Goal: Task Accomplishment & Management: Manage account settings

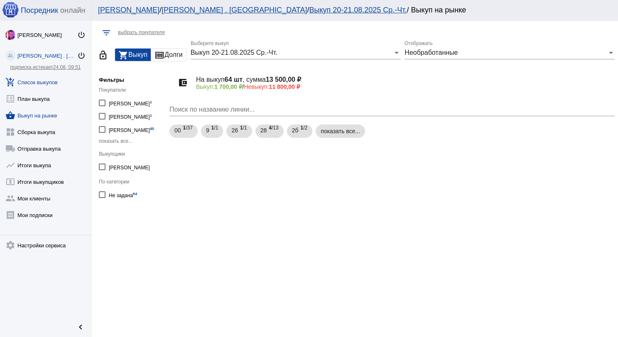
click at [49, 76] on link "add_shopping_cart Список выкупов" at bounding box center [45, 80] width 91 height 17
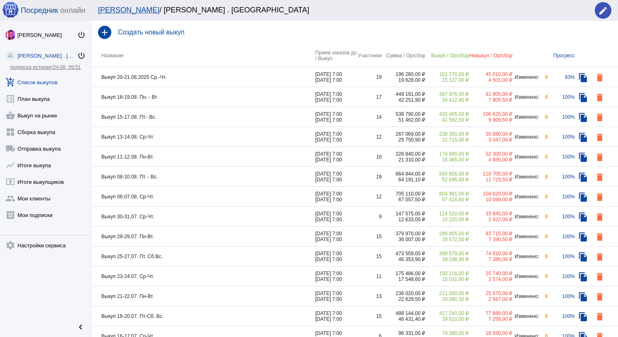
click at [201, 76] on td "Выкуп 20-21.08.2025 Ср.-Чт." at bounding box center [203, 77] width 224 height 20
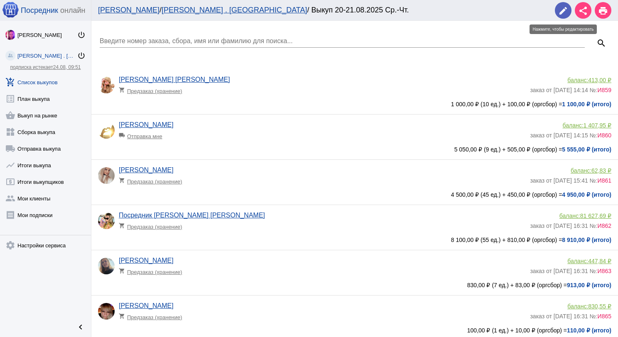
click at [560, 10] on mat-icon "edit" at bounding box center [563, 11] width 10 height 10
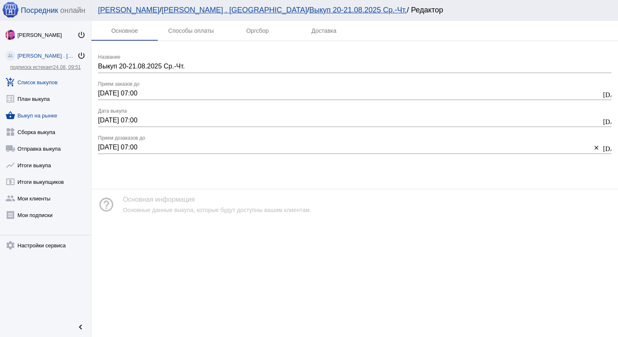
click at [19, 113] on link "shopping_basket Выкуп на рынке" at bounding box center [45, 113] width 91 height 17
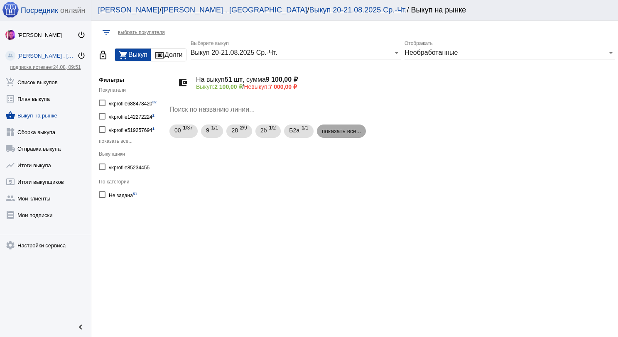
click at [342, 135] on mat-chip "показать все..." at bounding box center [341, 131] width 49 height 13
click at [179, 127] on span "00" at bounding box center [177, 130] width 7 height 15
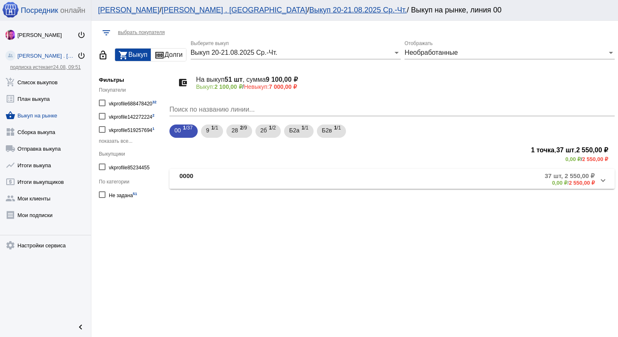
click at [222, 181] on mat-panel-title "0000" at bounding box center [243, 179] width 129 height 14
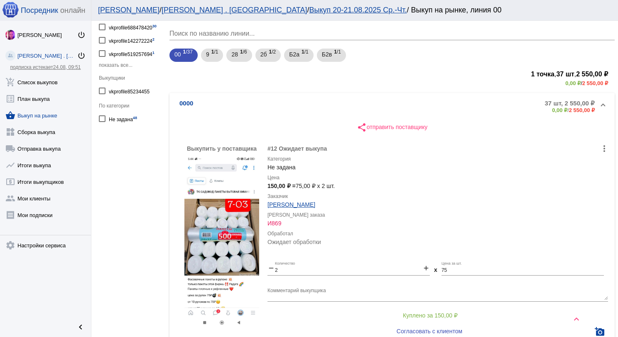
scroll to position [50, 0]
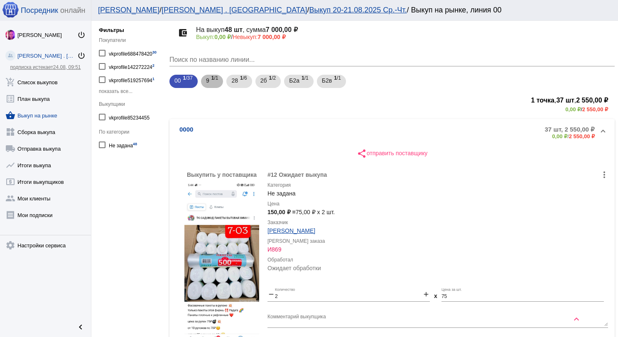
click at [213, 85] on span "1 /1" at bounding box center [214, 81] width 7 height 17
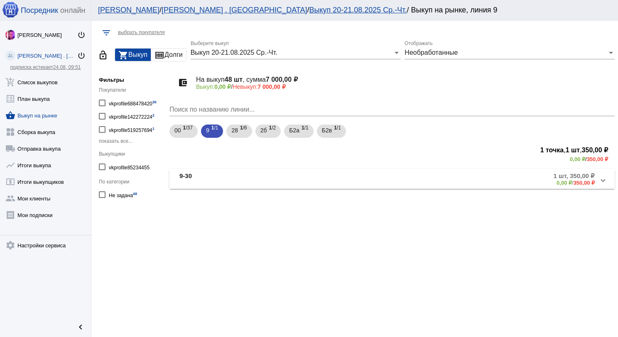
click at [247, 174] on mat-panel-title "9-30" at bounding box center [244, 179] width 131 height 14
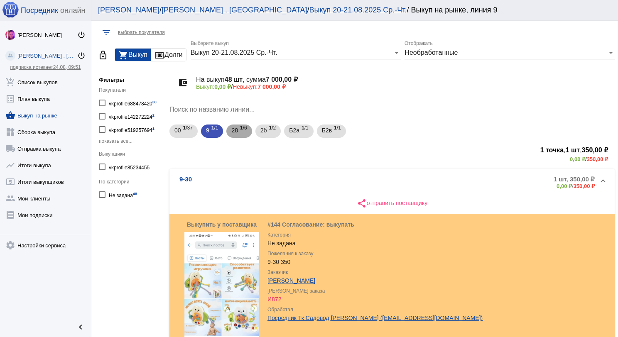
click at [233, 136] on span "28" at bounding box center [234, 130] width 7 height 15
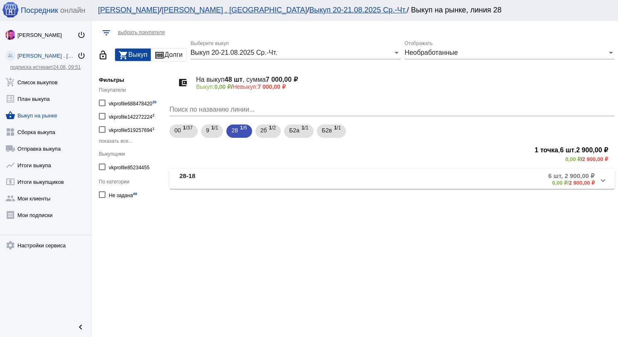
click at [262, 171] on mat-expansion-panel-header "28-18 6 шт, 2 900,00 ₽ 0,00 ₽ / 2 900,00 ₽" at bounding box center [391, 179] width 445 height 20
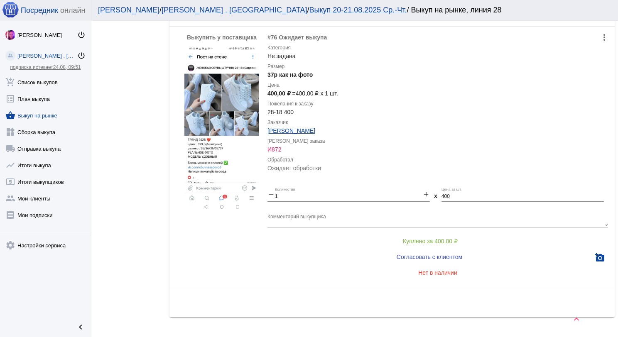
scroll to position [985, 0]
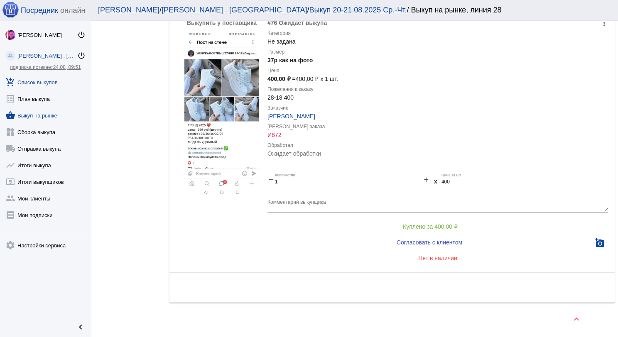
click at [49, 79] on link "add_shopping_cart Список выкупов" at bounding box center [45, 80] width 91 height 17
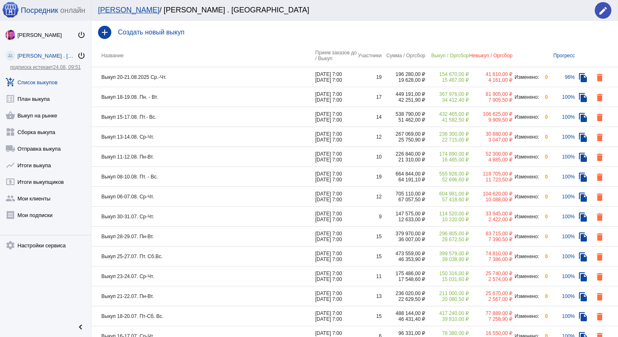
click at [200, 82] on td "Выкуп 20-21.08.2025 Ср.-Чт." at bounding box center [203, 77] width 224 height 20
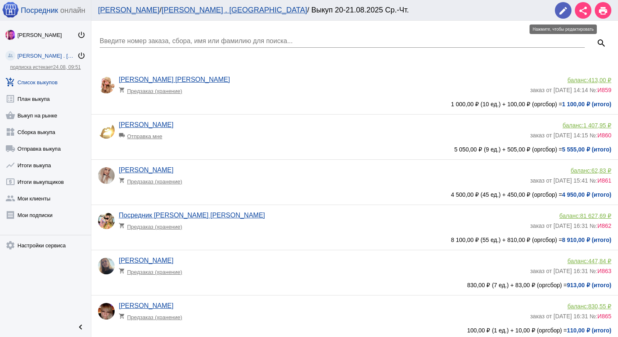
click at [565, 11] on mat-icon "edit" at bounding box center [563, 11] width 10 height 10
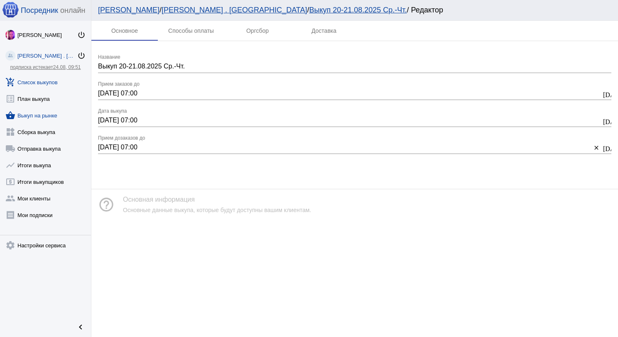
click at [53, 112] on link "shopping_basket Выкуп на рынке" at bounding box center [45, 113] width 91 height 17
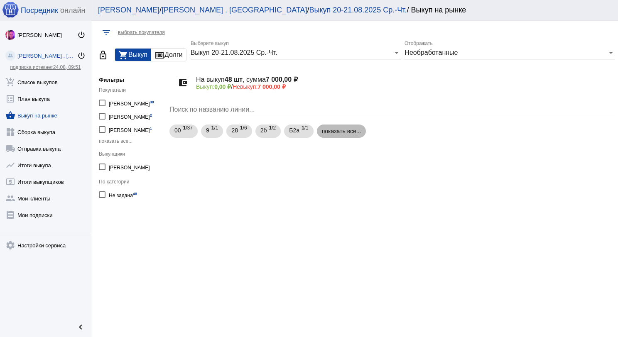
click at [338, 135] on mat-chip "показать все..." at bounding box center [341, 131] width 49 height 13
click at [336, 136] on span "1 /1" at bounding box center [337, 131] width 7 height 17
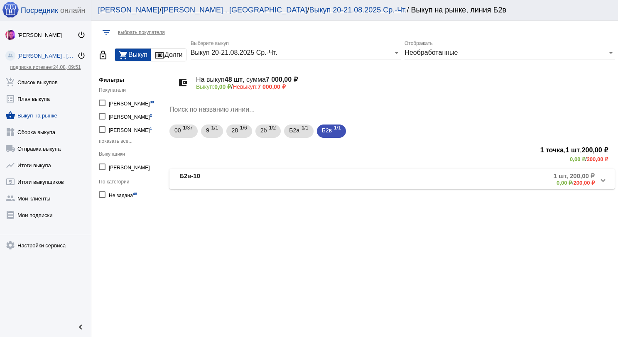
click at [345, 173] on mat-panel-description "1 шт, 200,00 ₽ 0,00 ₽ / 200,00 ₽" at bounding box center [458, 179] width 272 height 14
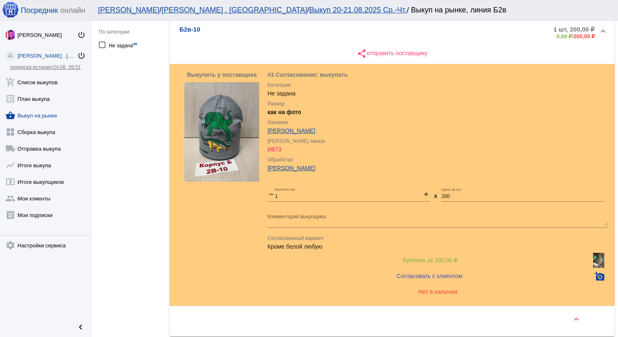
scroll to position [184, 0]
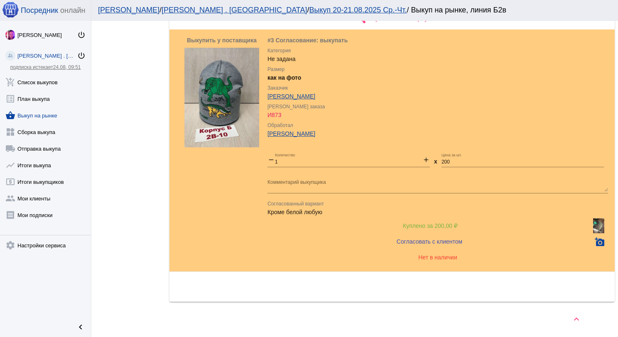
click at [596, 221] on img at bounding box center [598, 225] width 11 height 15
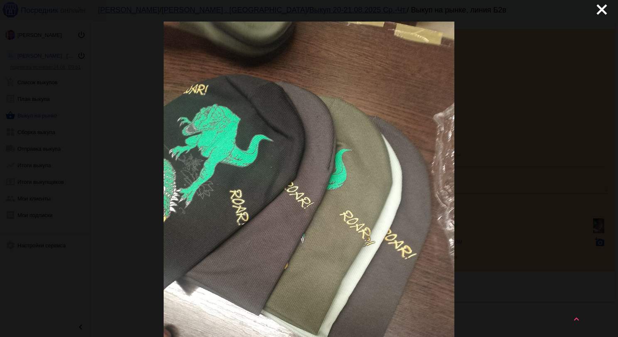
scroll to position [0, 0]
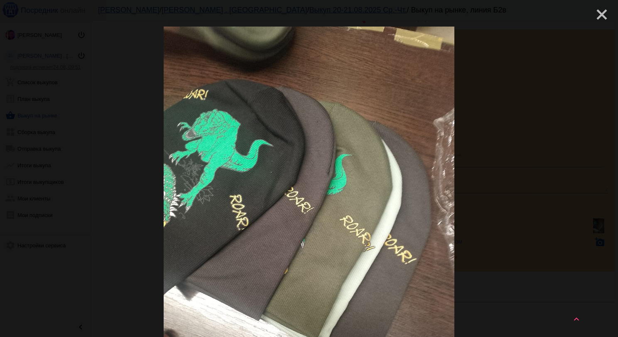
click at [593, 16] on mat-icon "close" at bounding box center [598, 11] width 10 height 10
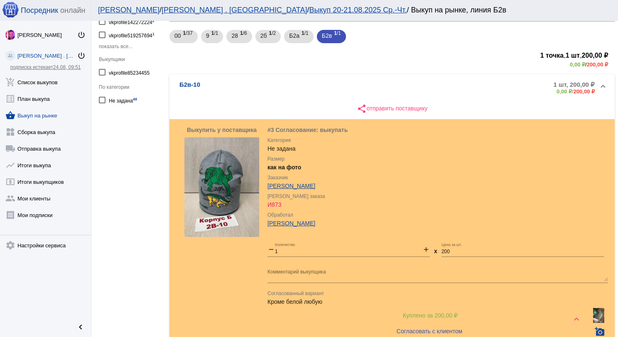
scroll to position [60, 0]
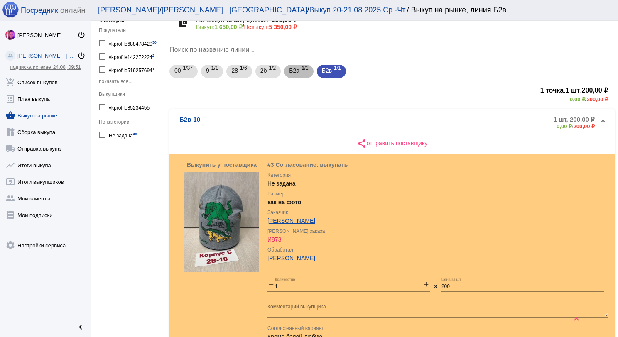
click at [294, 72] on span "Б2а" at bounding box center [294, 70] width 10 height 15
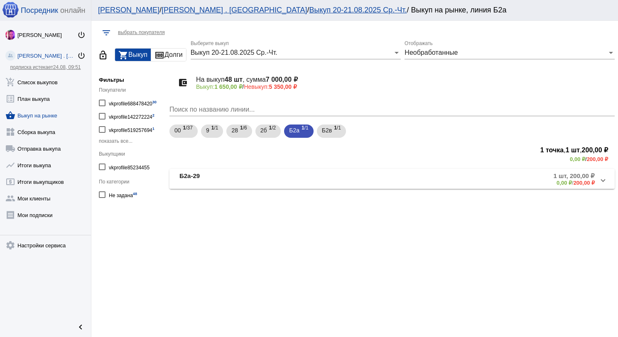
click at [299, 176] on mat-panel-title "Б2а-29" at bounding box center [247, 179] width 136 height 14
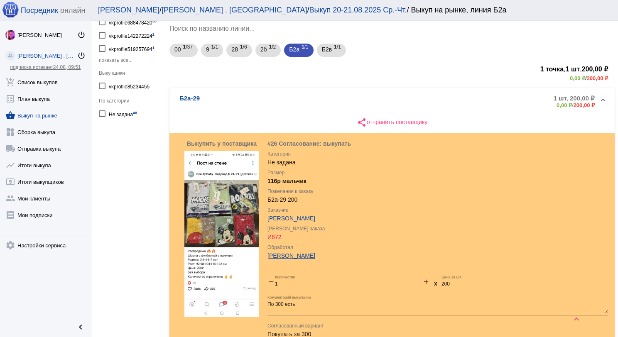
scroll to position [79, 0]
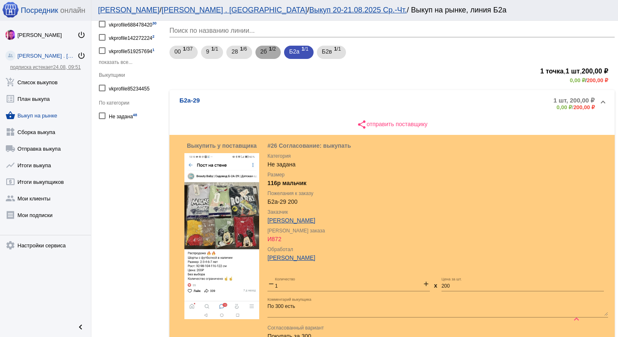
click at [270, 56] on span "1 /2" at bounding box center [272, 52] width 7 height 17
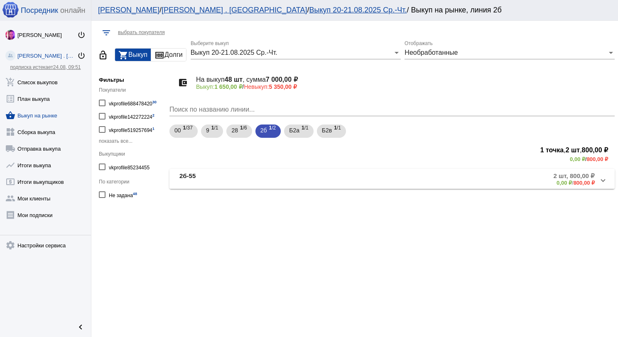
click at [269, 176] on mat-panel-title "2б-55" at bounding box center [245, 179] width 133 height 14
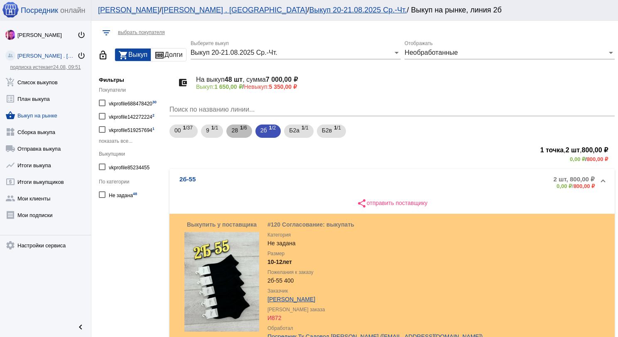
click at [241, 137] on span "1 /6" at bounding box center [243, 131] width 7 height 17
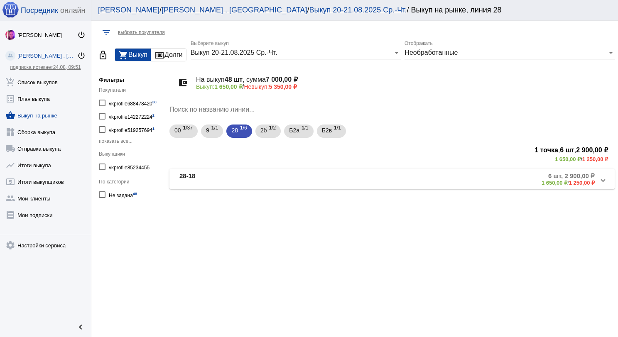
click at [286, 179] on mat-panel-title "28-18" at bounding box center [243, 179] width 129 height 14
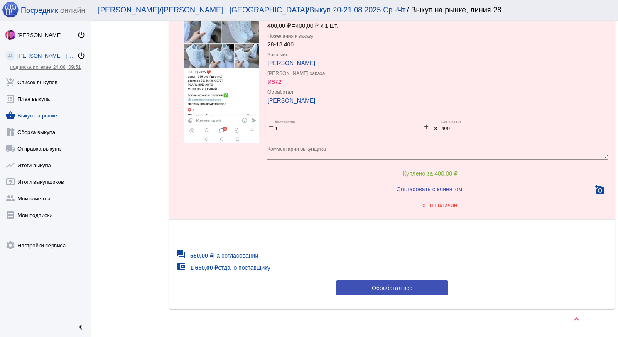
scroll to position [1044, 0]
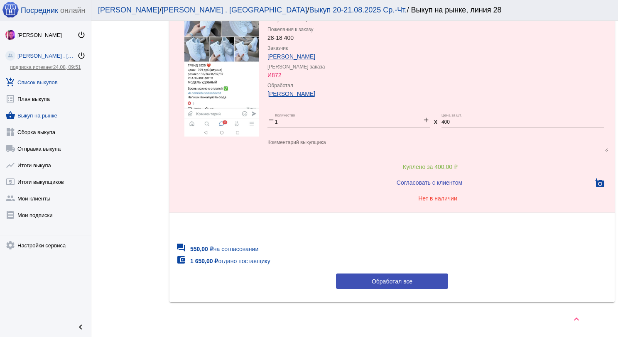
click at [50, 80] on link "add_shopping_cart Список выкупов" at bounding box center [45, 80] width 91 height 17
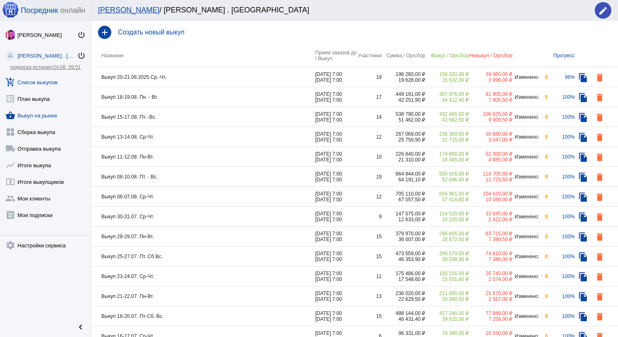
click at [54, 113] on link "shopping_basket Выкуп на рынке" at bounding box center [45, 113] width 91 height 17
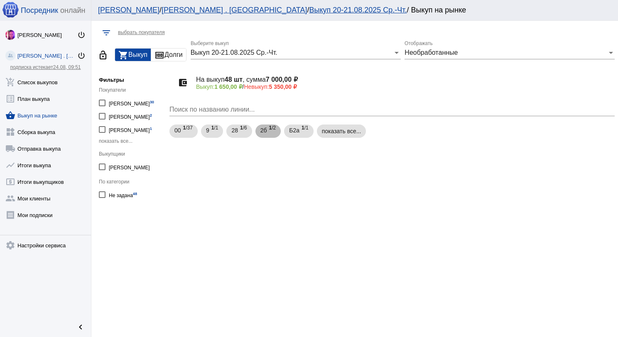
click at [260, 128] on span "2б" at bounding box center [263, 130] width 7 height 15
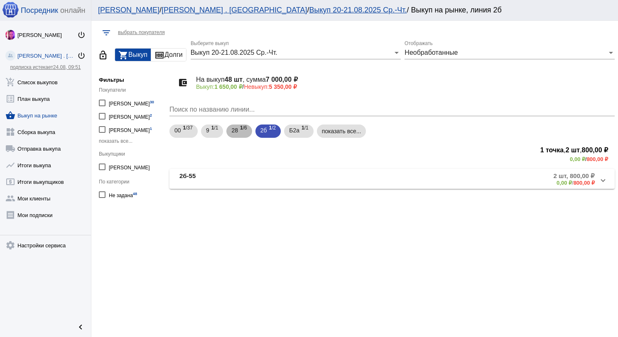
click at [235, 131] on span "28" at bounding box center [234, 130] width 7 height 15
click at [213, 134] on span "1 /1" at bounding box center [214, 131] width 7 height 17
click at [242, 178] on mat-panel-title "9-30" at bounding box center [244, 179] width 131 height 14
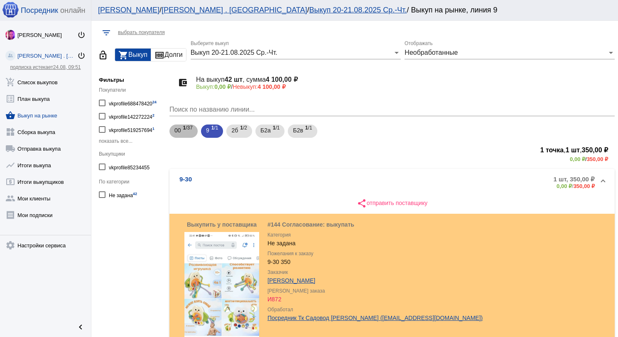
click at [189, 129] on span "1 /37" at bounding box center [188, 131] width 10 height 17
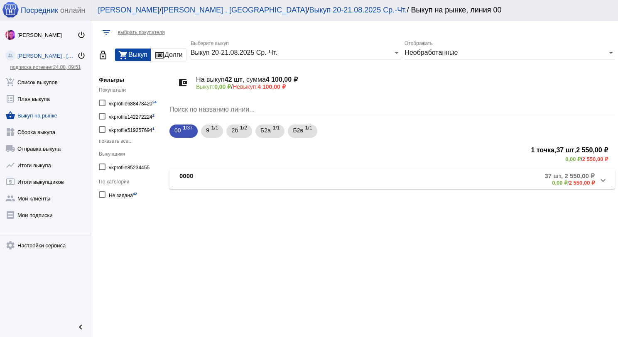
click at [339, 179] on mat-panel-description "37 шт, 2 550,00 ₽ 0,00 ₽ / 2 550,00 ₽" at bounding box center [455, 179] width 280 height 14
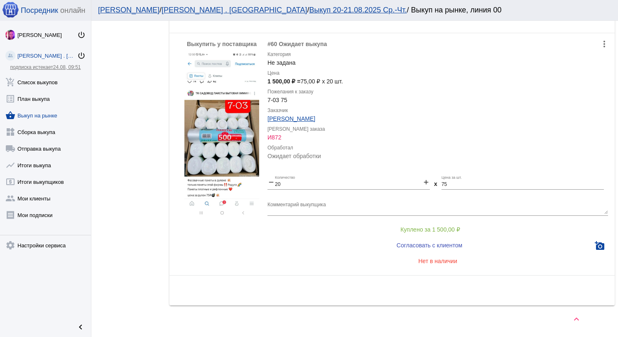
scroll to position [631, 0]
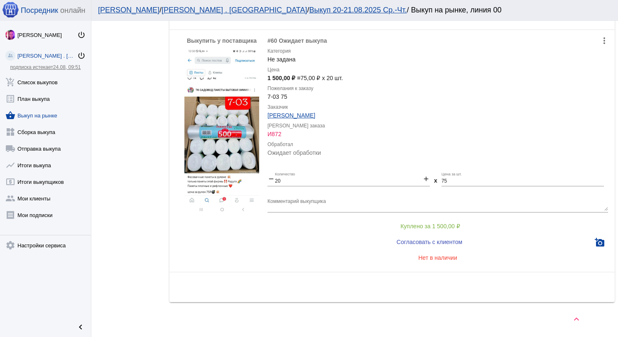
click at [45, 117] on link "shopping_basket Выкуп на рынке" at bounding box center [45, 113] width 91 height 17
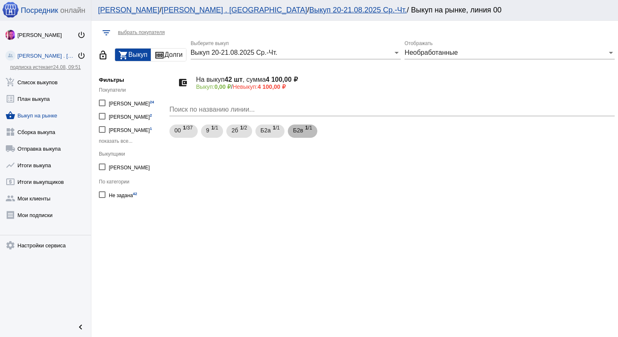
click at [302, 131] on span "Б2в" at bounding box center [298, 130] width 10 height 15
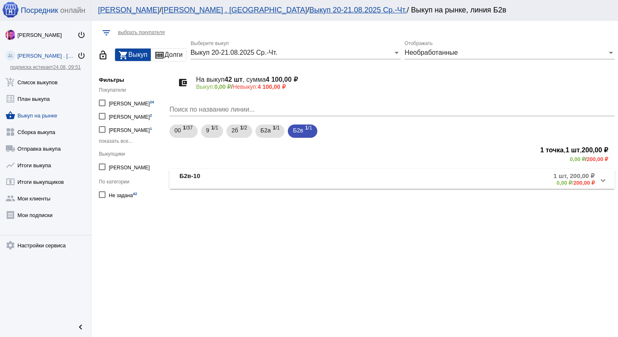
click at [318, 176] on span "Б2в-10 1 шт, 200,00 ₽ 0,00 ₽ / 200,00 ₽" at bounding box center [390, 179] width 422 height 14
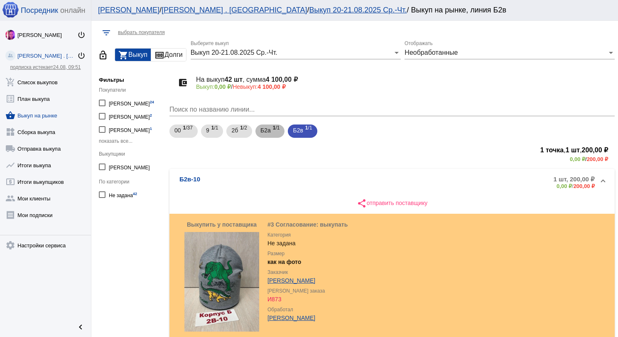
click at [263, 132] on span "Б2а" at bounding box center [265, 130] width 10 height 15
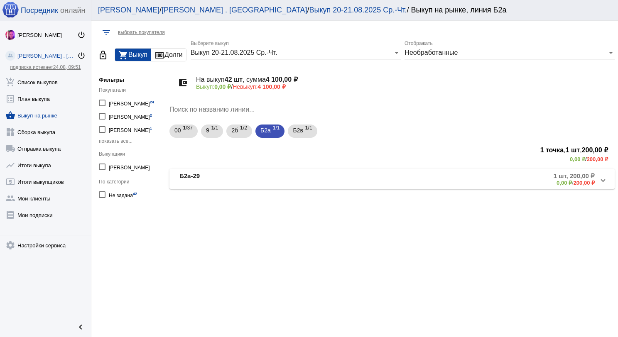
click at [301, 176] on mat-panel-title "Б2а-29" at bounding box center [247, 179] width 136 height 14
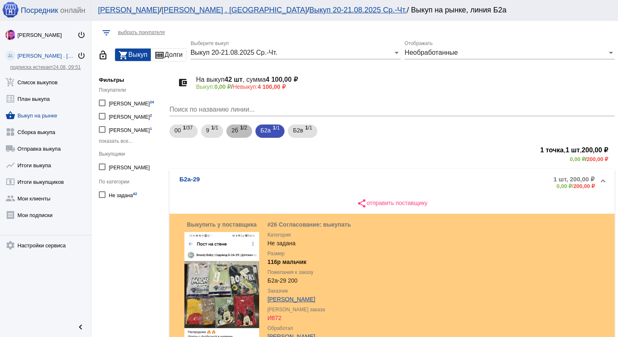
click at [239, 131] on div "2б 1 /2" at bounding box center [239, 131] width 16 height 17
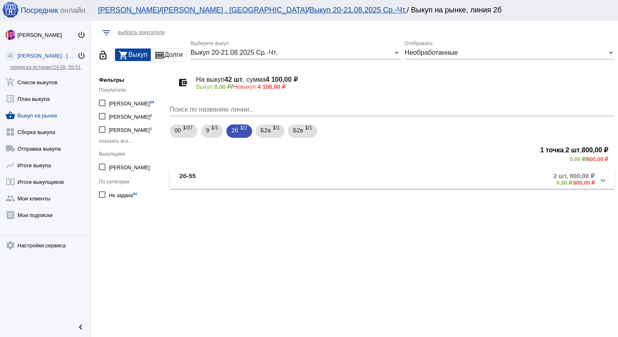
click at [284, 170] on mat-expansion-panel-header "2б-55 2 шт, 800,00 ₽ 0,00 ₽ / 800,00 ₽" at bounding box center [391, 179] width 445 height 20
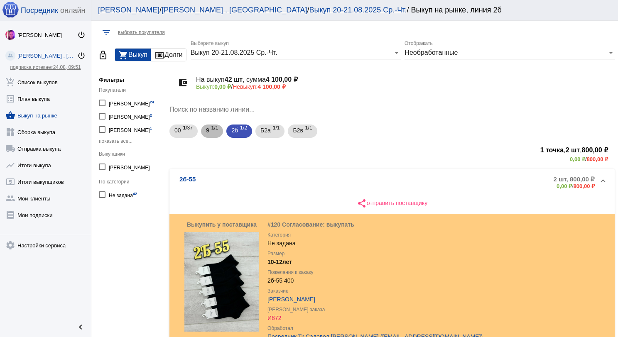
click at [207, 131] on span "9" at bounding box center [207, 130] width 3 height 15
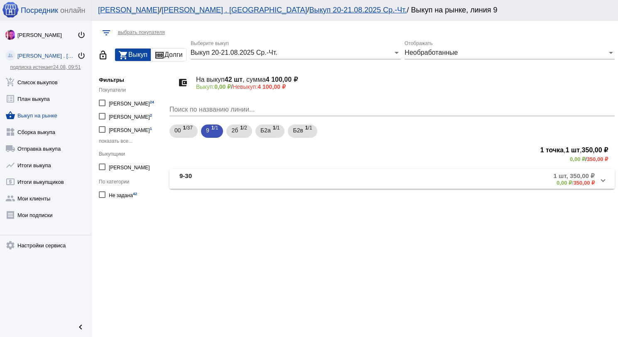
click at [306, 181] on mat-panel-title "9-30" at bounding box center [244, 179] width 131 height 14
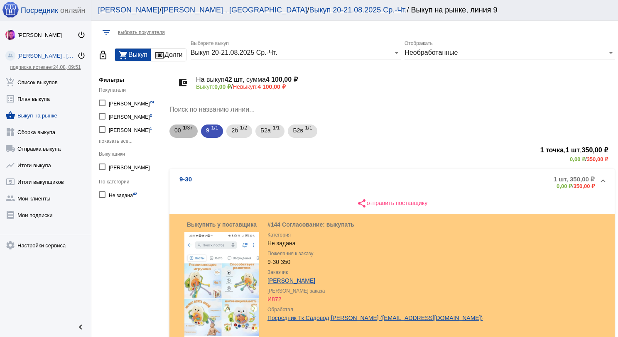
click at [184, 136] on span "1 /37" at bounding box center [188, 131] width 10 height 17
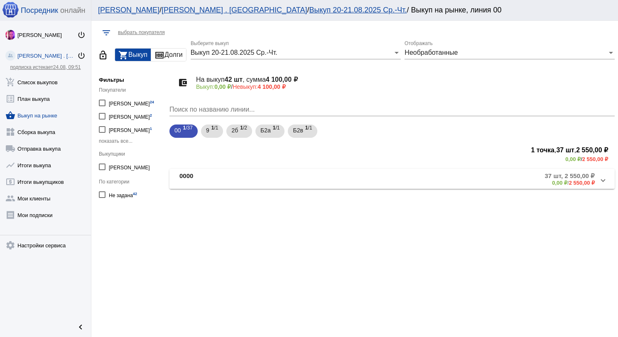
click at [329, 178] on mat-panel-description "37 шт, 2 550,00 ₽ 0,00 ₽ / 2 550,00 ₽" at bounding box center [455, 179] width 280 height 14
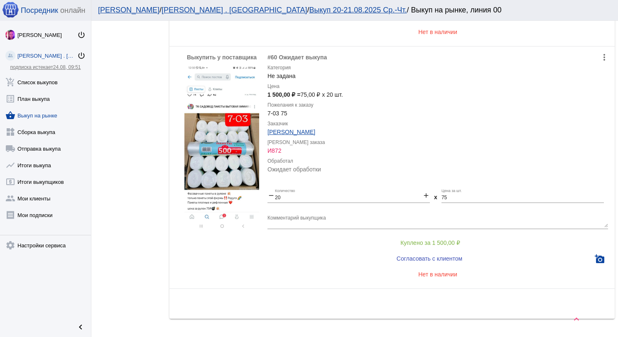
scroll to position [631, 0]
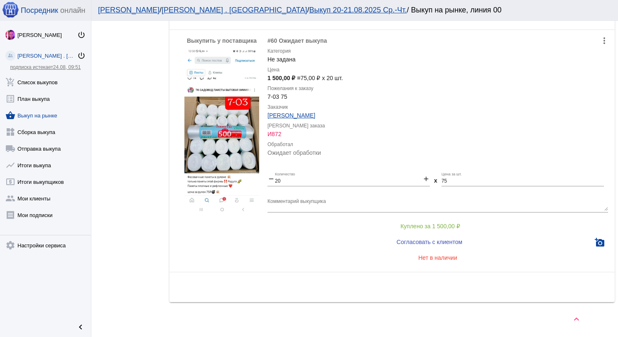
click at [53, 113] on link "shopping_basket Выкуп на рынке" at bounding box center [45, 113] width 91 height 17
click at [52, 113] on link "shopping_basket Выкуп на рынке" at bounding box center [45, 113] width 91 height 17
drag, startPoint x: 38, startPoint y: 114, endPoint x: 43, endPoint y: 115, distance: 5.0
click at [39, 114] on link "shopping_basket Выкуп на рынке" at bounding box center [45, 113] width 91 height 17
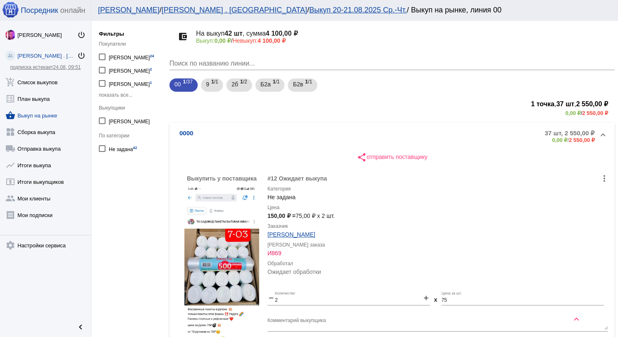
scroll to position [0, 0]
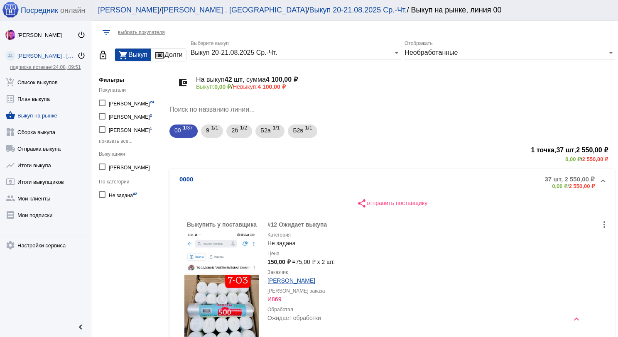
scroll to position [179, 0]
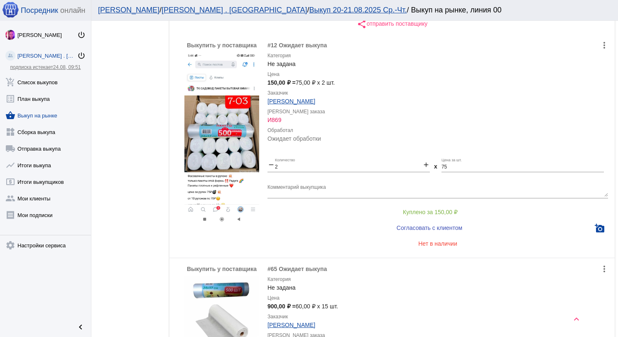
click at [59, 114] on link "shopping_basket Выкуп на рынке" at bounding box center [45, 113] width 91 height 17
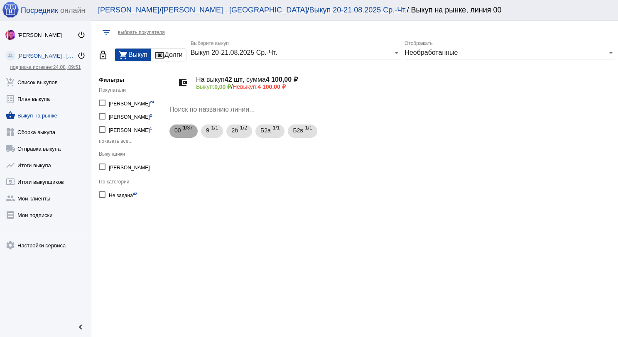
click at [180, 133] on span "00" at bounding box center [177, 130] width 7 height 15
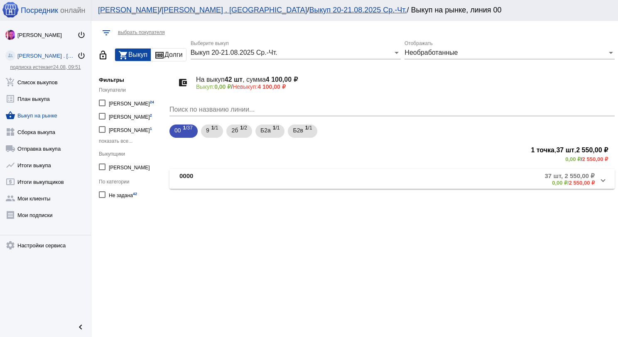
drag, startPoint x: 251, startPoint y: 184, endPoint x: 255, endPoint y: 188, distance: 6.2
click at [254, 186] on mat-expansion-panel-header "0000 37 шт, 2 550,00 ₽ 0,00 ₽ / 2 550,00 ₽" at bounding box center [391, 179] width 445 height 20
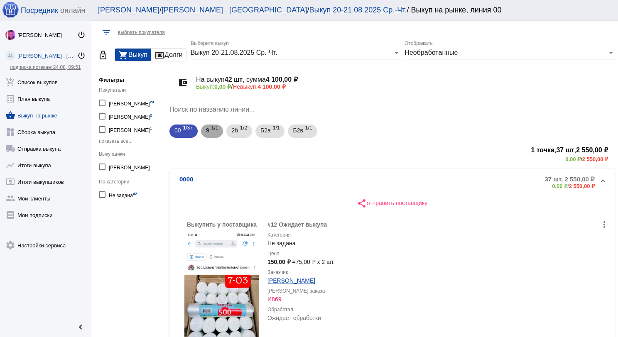
click at [211, 136] on span "1 /1" at bounding box center [214, 131] width 7 height 17
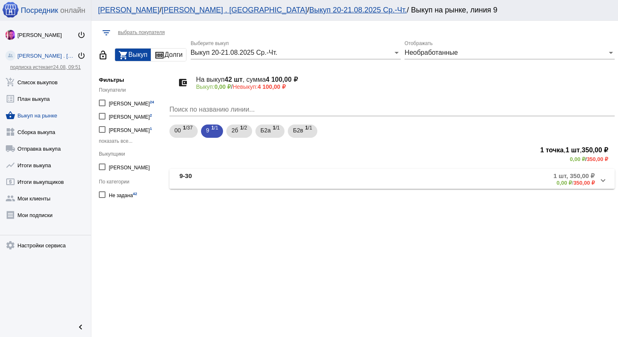
click at [248, 179] on mat-panel-title "9-30" at bounding box center [244, 179] width 131 height 14
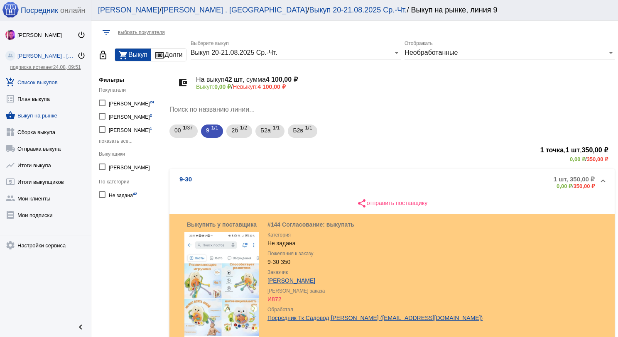
click at [53, 86] on link "add_shopping_cart Список выкупов" at bounding box center [45, 80] width 91 height 17
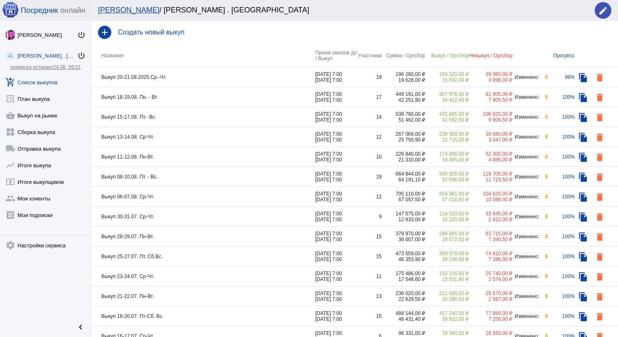
click at [186, 77] on td "Выкуп 20-21.08.2025 Ср.-Чт." at bounding box center [203, 77] width 224 height 20
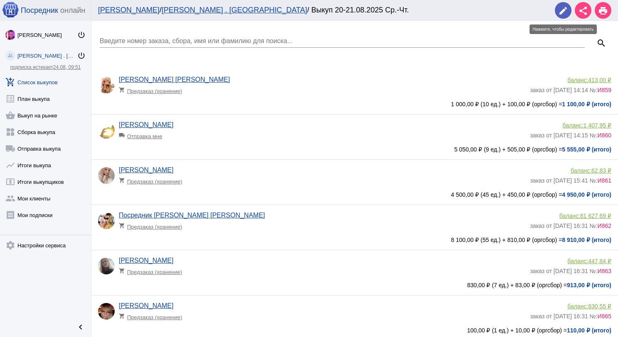
click at [560, 13] on mat-icon "edit" at bounding box center [563, 11] width 10 height 10
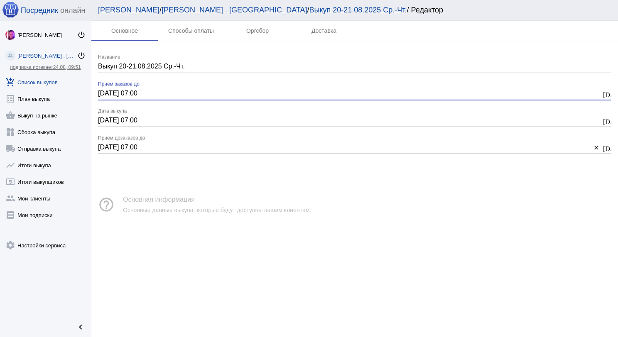
click at [105, 94] on input "20.08.2025 07:00" at bounding box center [349, 93] width 503 height 7
type input "21.08.2025 07:00"
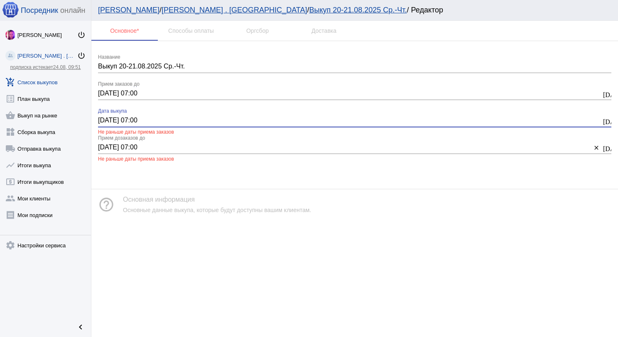
click at [104, 117] on input "20.08.2025 07:00" at bounding box center [349, 120] width 503 height 7
type input "21.08.2025 07:00"
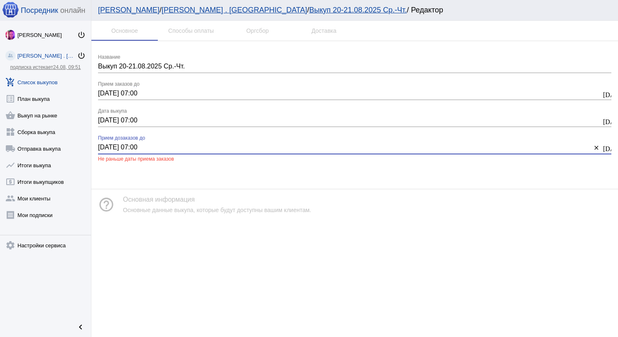
click at [103, 146] on input "20.08.2025 07:00" at bounding box center [344, 147] width 493 height 7
type input "21.08.2025 07:00"
click at [600, 10] on mat-icon "error_outline" at bounding box center [602, 9] width 17 height 17
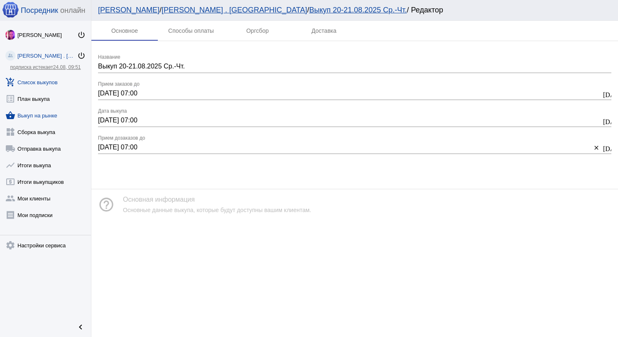
click at [51, 110] on link "shopping_basket Выкуп на рынке" at bounding box center [45, 113] width 91 height 17
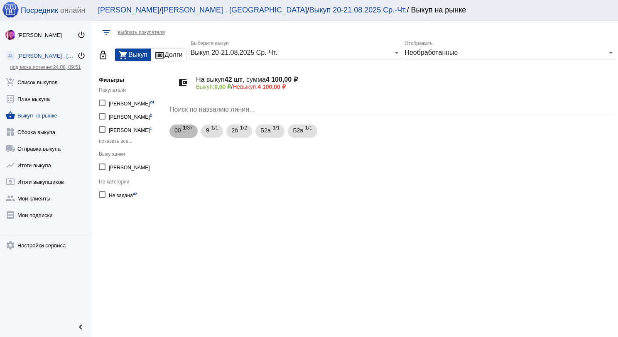
click at [186, 130] on span "1 /37" at bounding box center [188, 131] width 10 height 17
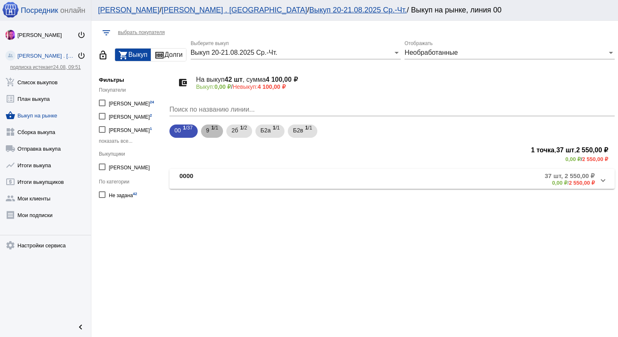
click at [208, 133] on span "9" at bounding box center [207, 130] width 3 height 15
click at [229, 180] on mat-panel-title "9-30" at bounding box center [244, 179] width 131 height 14
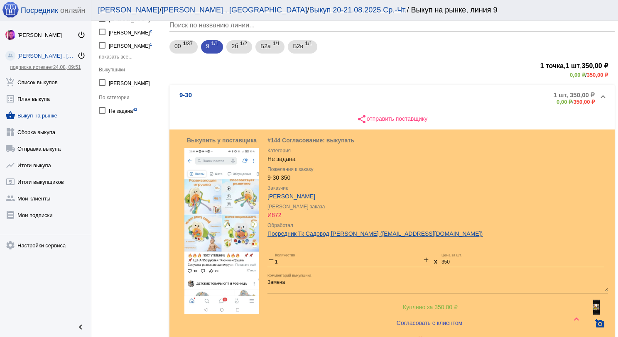
scroll to position [83, 0]
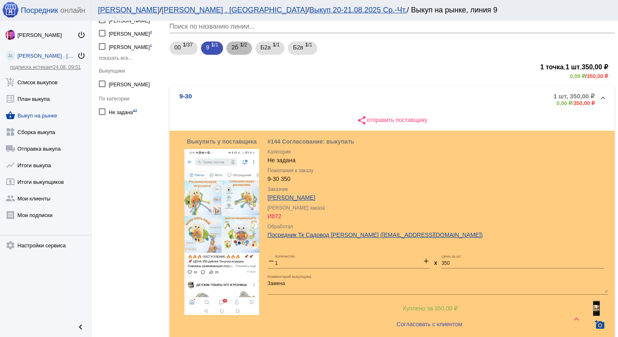
click at [239, 50] on div "2б 1 /2" at bounding box center [239, 48] width 16 height 17
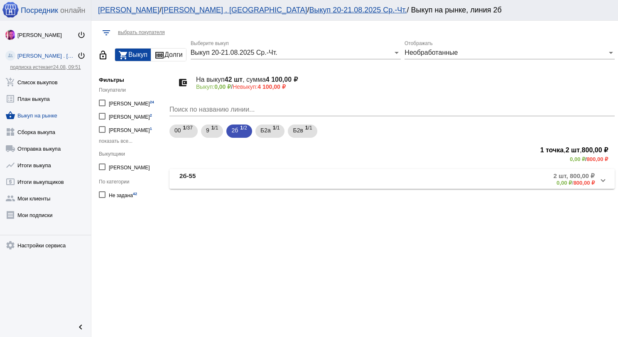
click at [305, 178] on mat-panel-title "2б-55" at bounding box center [245, 179] width 133 height 14
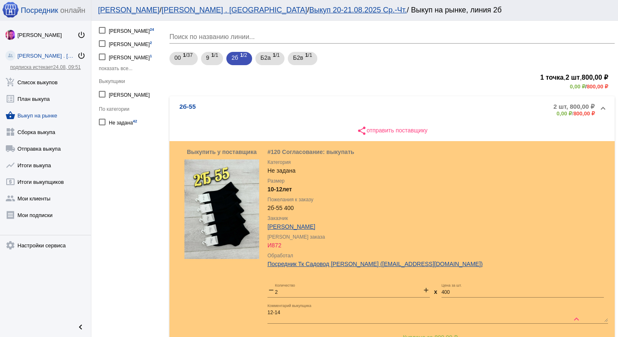
scroll to position [60, 0]
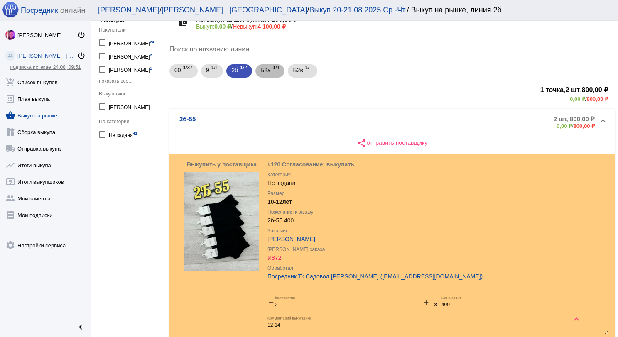
click at [265, 69] on span "Б2а" at bounding box center [265, 70] width 10 height 15
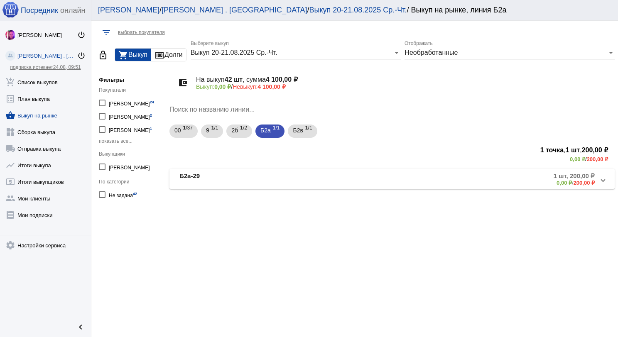
click at [307, 172] on mat-panel-title "Б2а-29" at bounding box center [247, 179] width 136 height 14
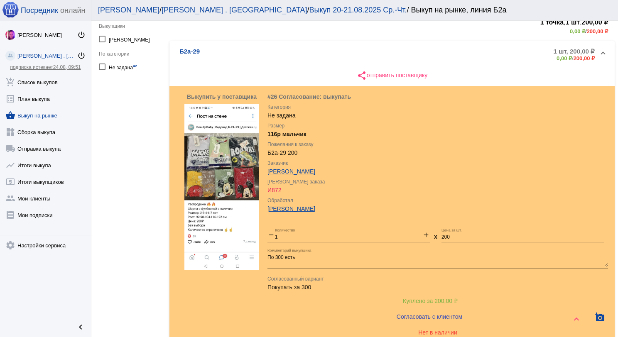
scroll to position [83, 0]
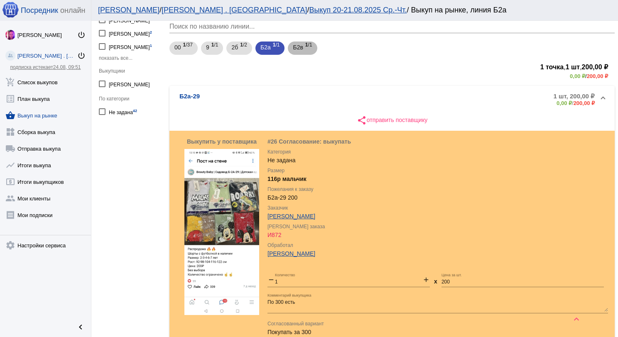
click at [300, 51] on span "Б2в" at bounding box center [298, 47] width 10 height 15
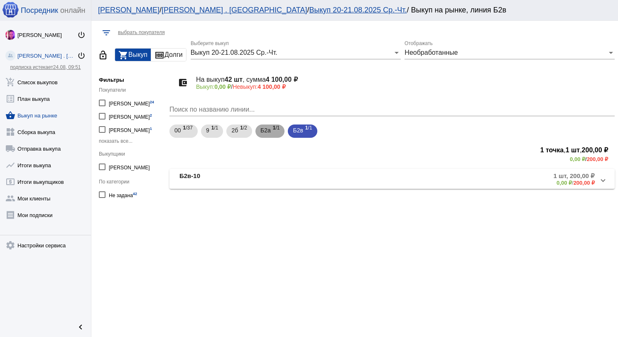
click at [271, 134] on div "Б2а 1 /1" at bounding box center [269, 131] width 19 height 17
click at [188, 130] on span "1 /37" at bounding box center [188, 131] width 10 height 17
click at [342, 181] on mat-panel-description "37 шт, 2 550,00 ₽ 0,00 ₽ / 2 550,00 ₽" at bounding box center [455, 179] width 280 height 14
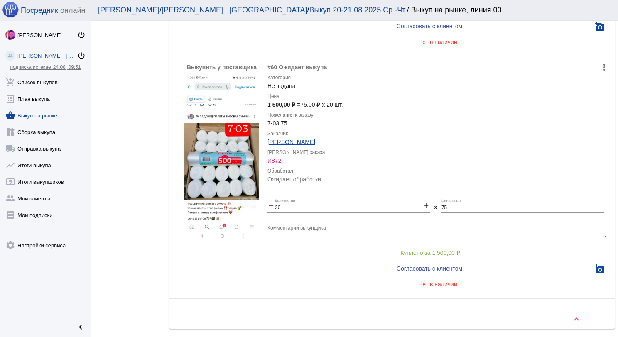
scroll to position [631, 0]
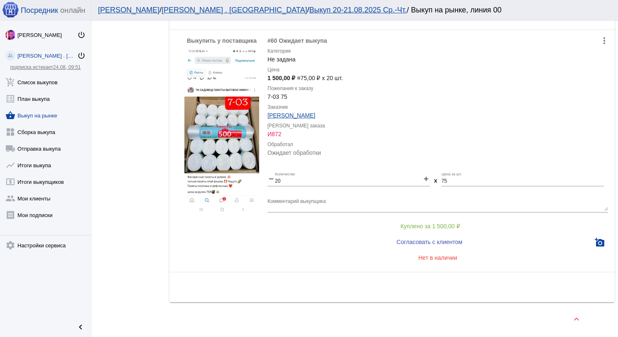
click at [54, 119] on link "shopping_basket Выкуп на рынке" at bounding box center [45, 113] width 91 height 17
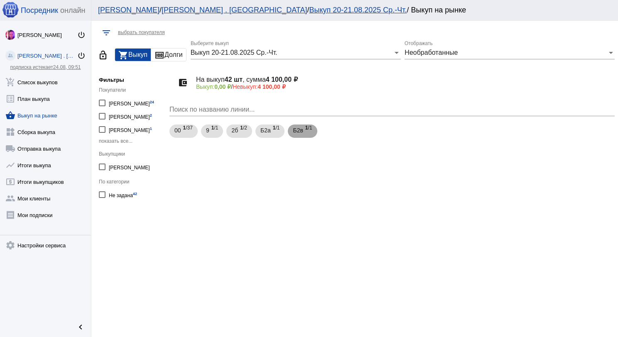
click at [302, 126] on span "Б2в" at bounding box center [298, 130] width 10 height 15
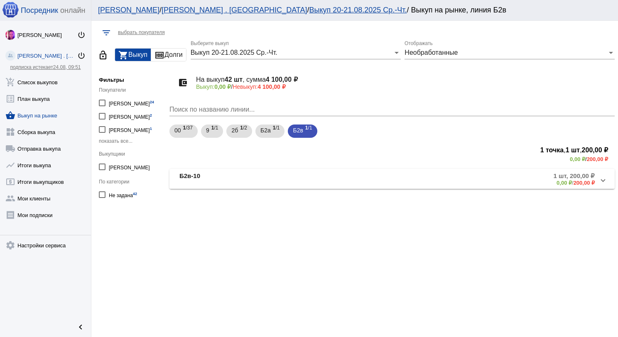
click at [315, 173] on mat-panel-title "Б2в-10" at bounding box center [247, 179] width 136 height 14
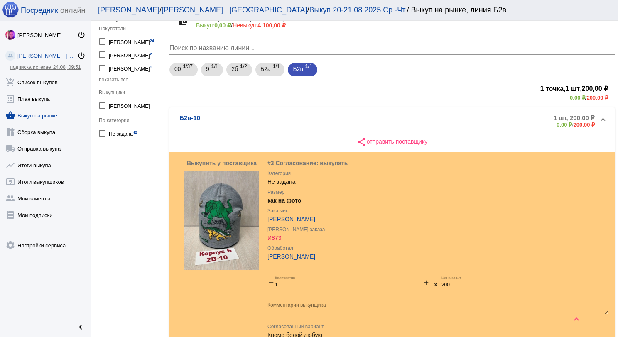
scroll to position [42, 0]
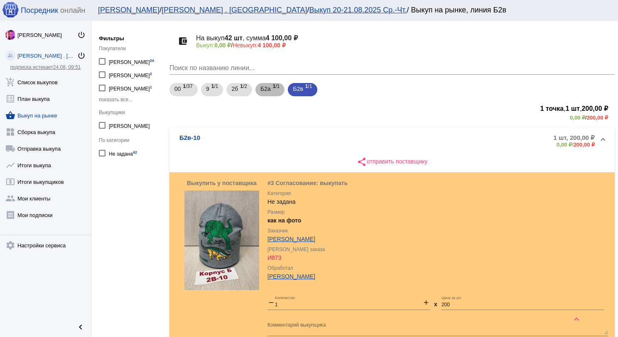
click at [261, 93] on span "Б2а" at bounding box center [265, 88] width 10 height 15
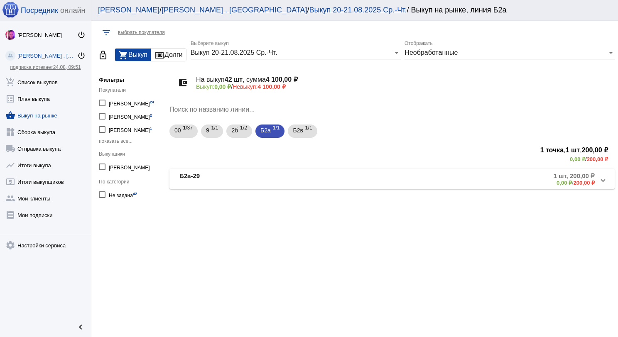
click at [266, 180] on mat-panel-title "Б2а-29" at bounding box center [247, 179] width 136 height 14
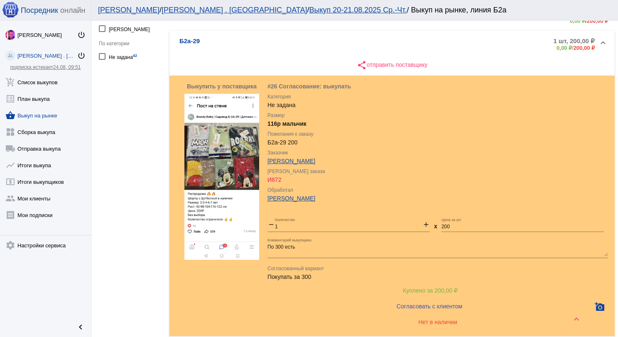
scroll to position [79, 0]
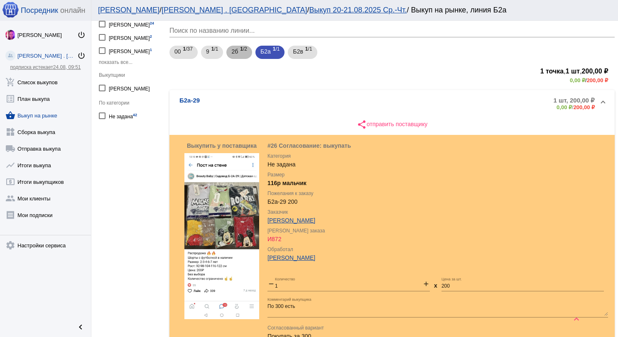
click at [231, 55] on mat-chip "2б 1 /2" at bounding box center [239, 52] width 26 height 13
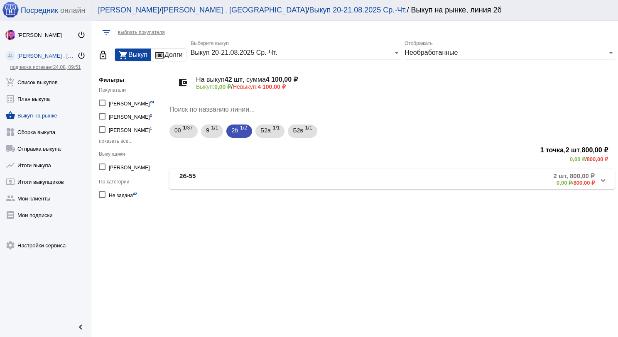
click at [279, 176] on mat-panel-title "2б-55" at bounding box center [245, 179] width 133 height 14
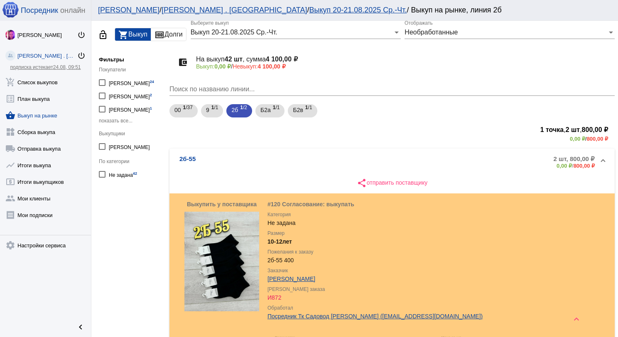
scroll to position [19, 0]
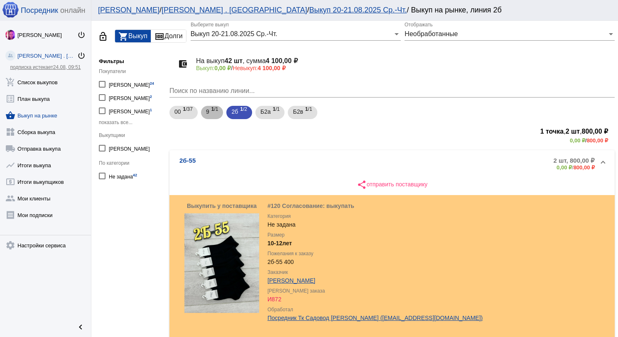
click at [211, 116] on span "1 /1" at bounding box center [214, 112] width 7 height 17
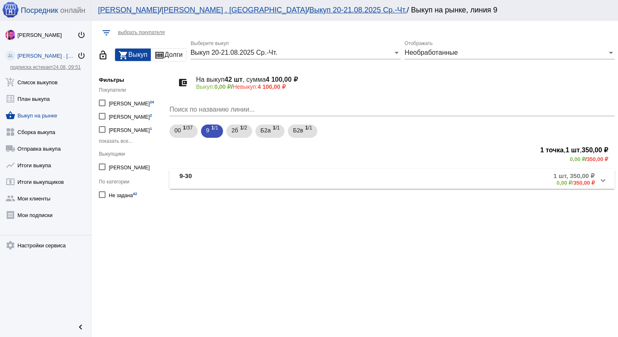
click at [254, 176] on mat-panel-title "9-30" at bounding box center [244, 179] width 131 height 14
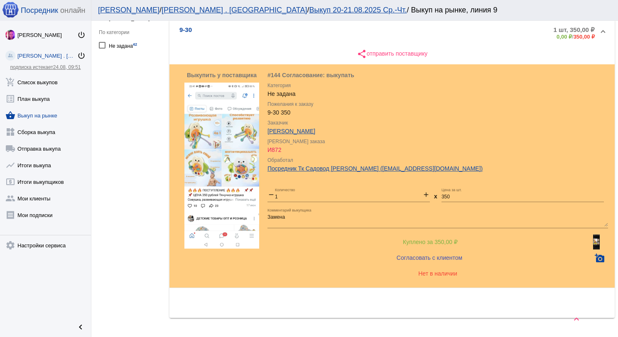
scroll to position [166, 0]
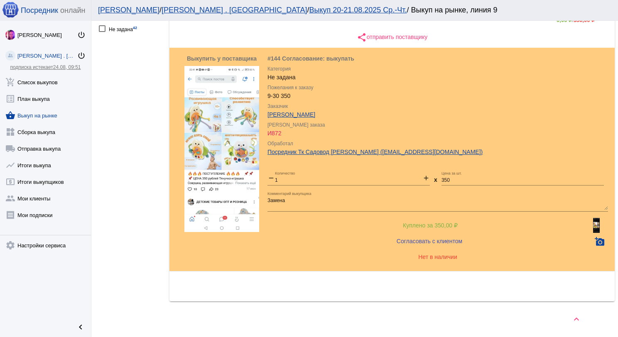
click at [593, 226] on img at bounding box center [596, 225] width 7 height 15
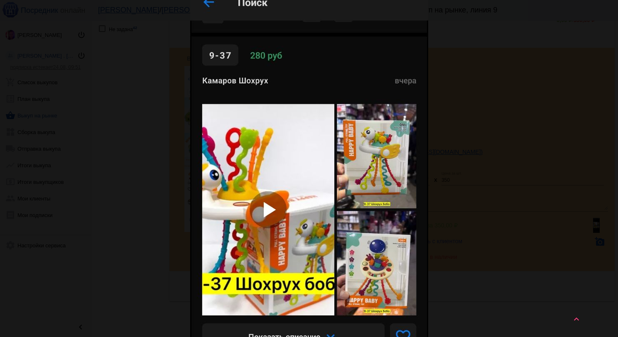
scroll to position [0, 0]
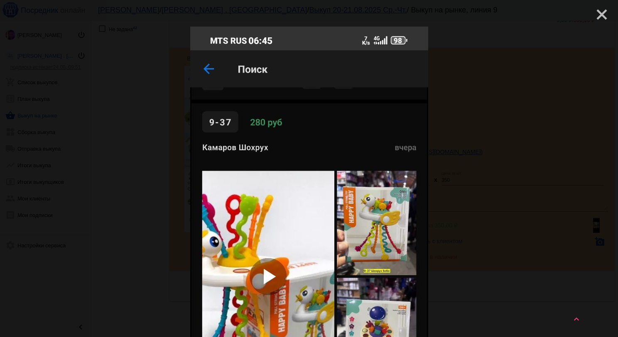
click at [596, 16] on mat-icon "close" at bounding box center [598, 11] width 10 height 10
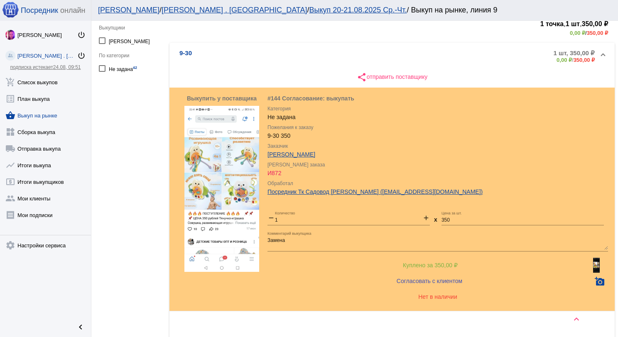
scroll to position [83, 0]
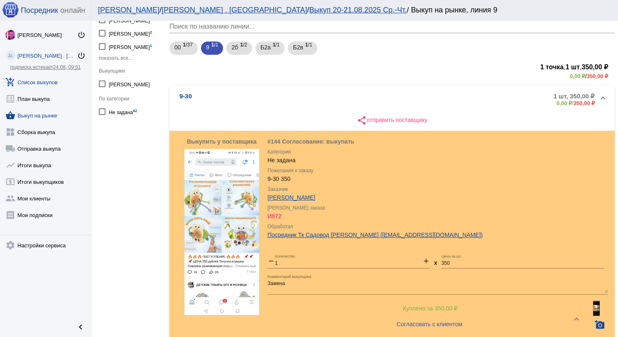
click at [54, 78] on link "add_shopping_cart Список выкупов" at bounding box center [45, 80] width 91 height 17
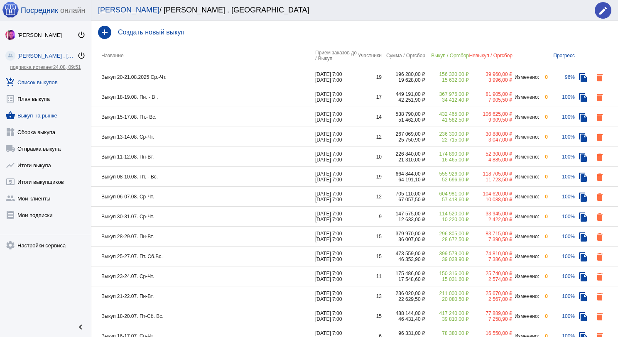
click at [59, 115] on link "shopping_basket Выкуп на рынке" at bounding box center [45, 113] width 91 height 17
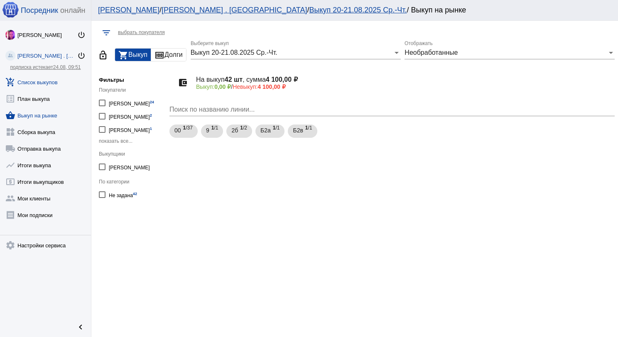
click at [56, 78] on link "add_shopping_cart Список выкупов" at bounding box center [45, 80] width 91 height 17
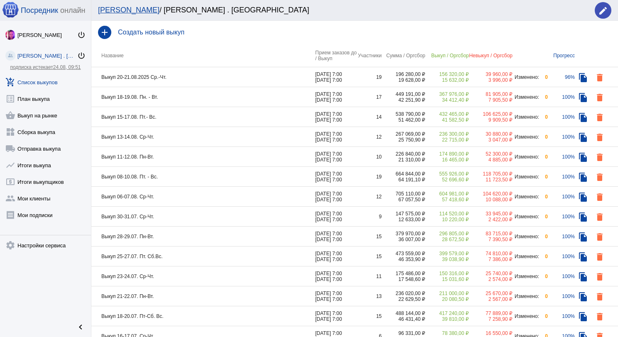
click at [185, 78] on td "Выкуп 20-21.08.2025 Ср.-Чт." at bounding box center [203, 77] width 224 height 20
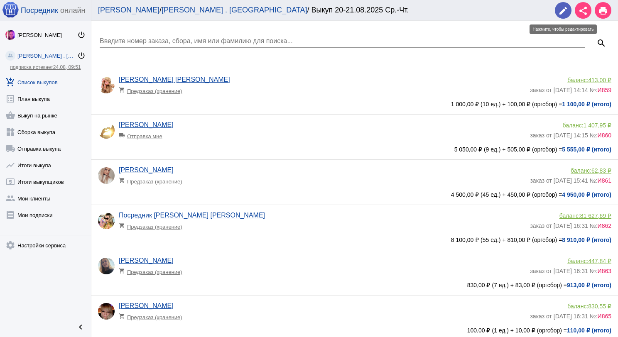
click at [560, 13] on mat-icon "edit" at bounding box center [563, 11] width 10 height 10
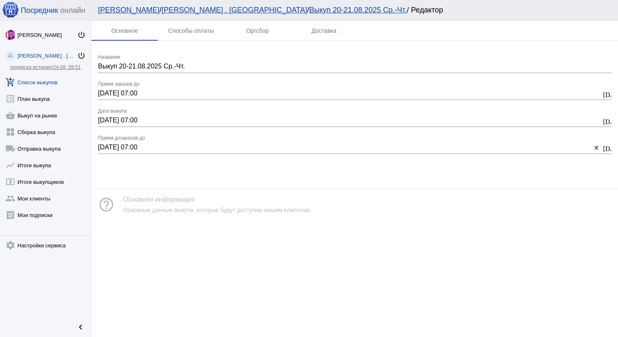
click at [51, 81] on link "add_shopping_cart Список выкупов" at bounding box center [45, 80] width 91 height 17
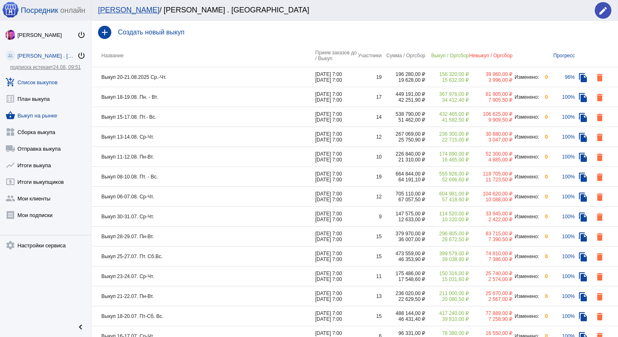
click at [40, 113] on link "shopping_basket Выкуп на рынке" at bounding box center [45, 113] width 91 height 17
